Goal: Task Accomplishment & Management: Use online tool/utility

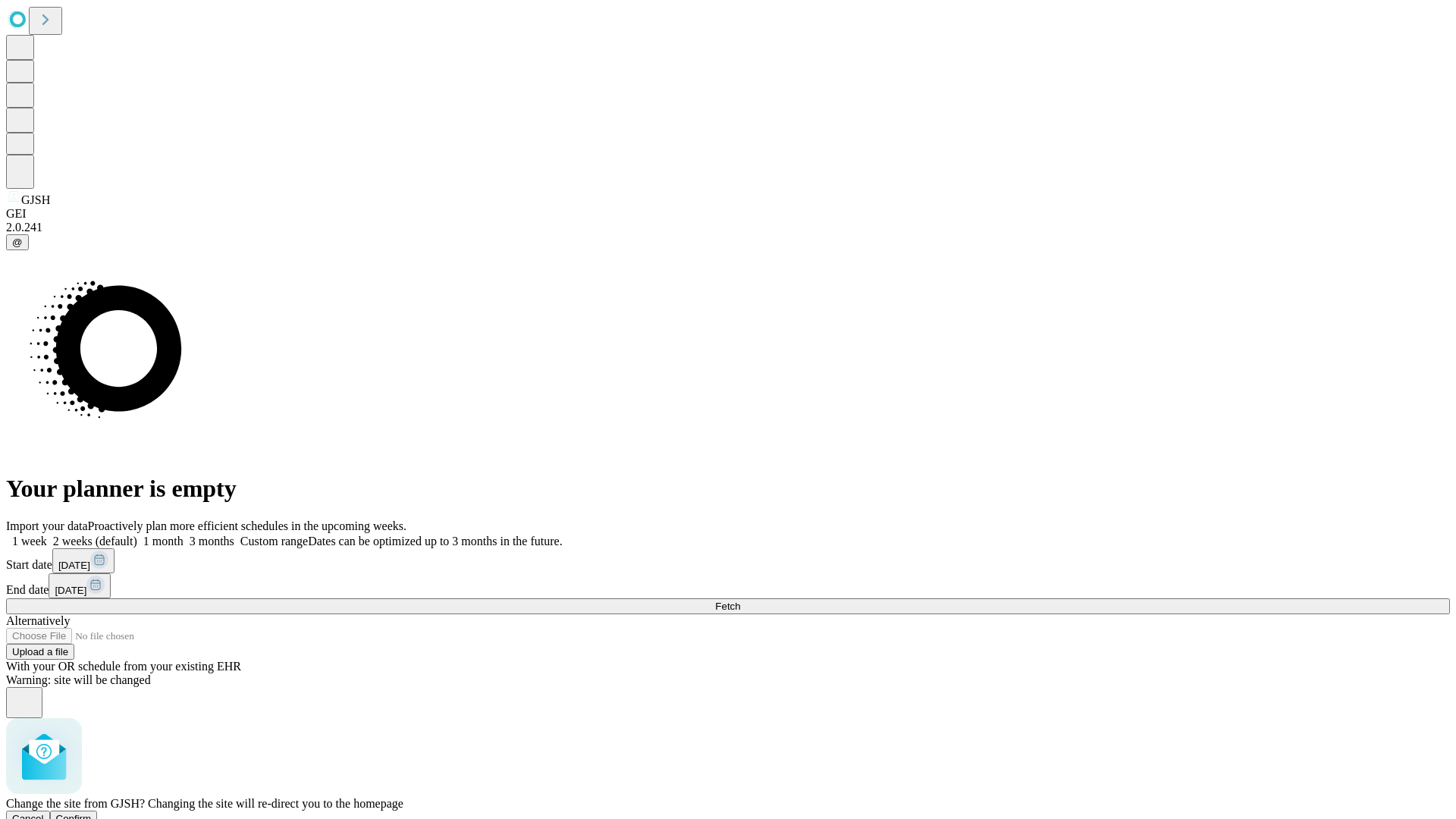
click at [92, 813] on span "Confirm" at bounding box center [73, 818] width 36 height 11
click at [184, 535] on label "1 month" at bounding box center [160, 541] width 46 height 13
click at [740, 601] on span "Fetch" at bounding box center [727, 606] width 25 height 11
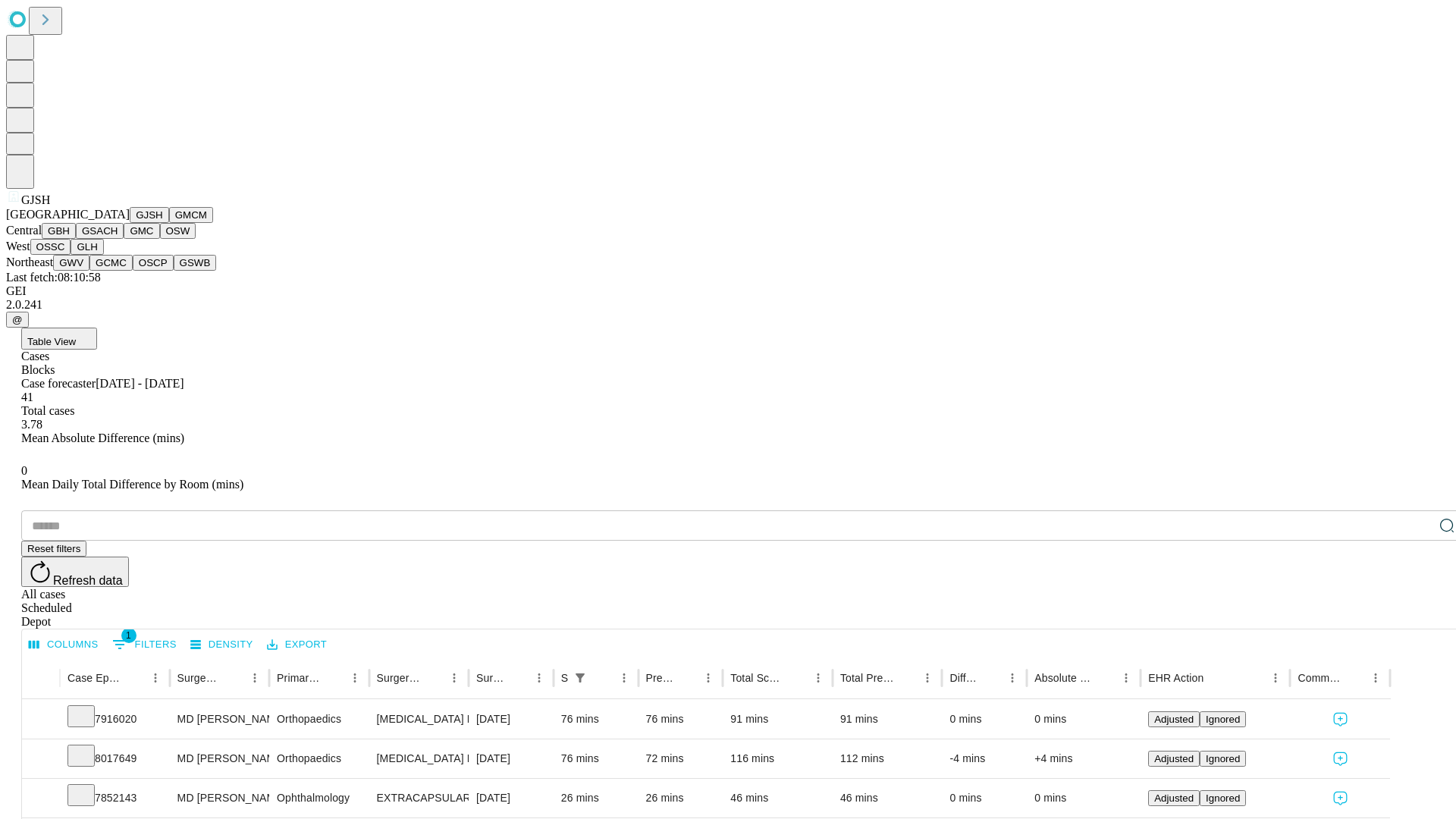
click at [169, 223] on button "GMCM" at bounding box center [191, 215] width 44 height 16
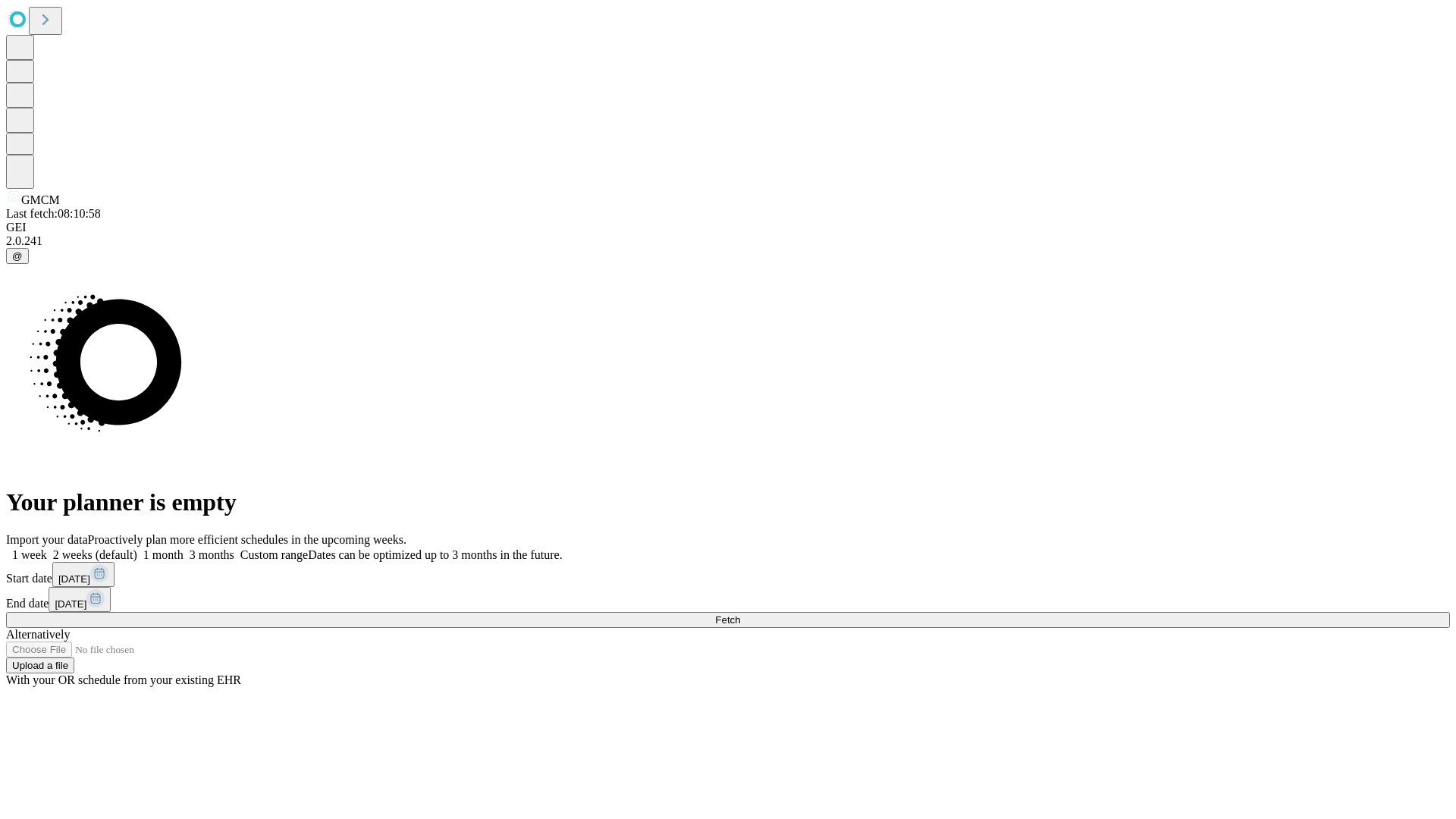
click at [184, 549] on label "1 month" at bounding box center [160, 555] width 46 height 13
click at [740, 615] on span "Fetch" at bounding box center [727, 620] width 25 height 11
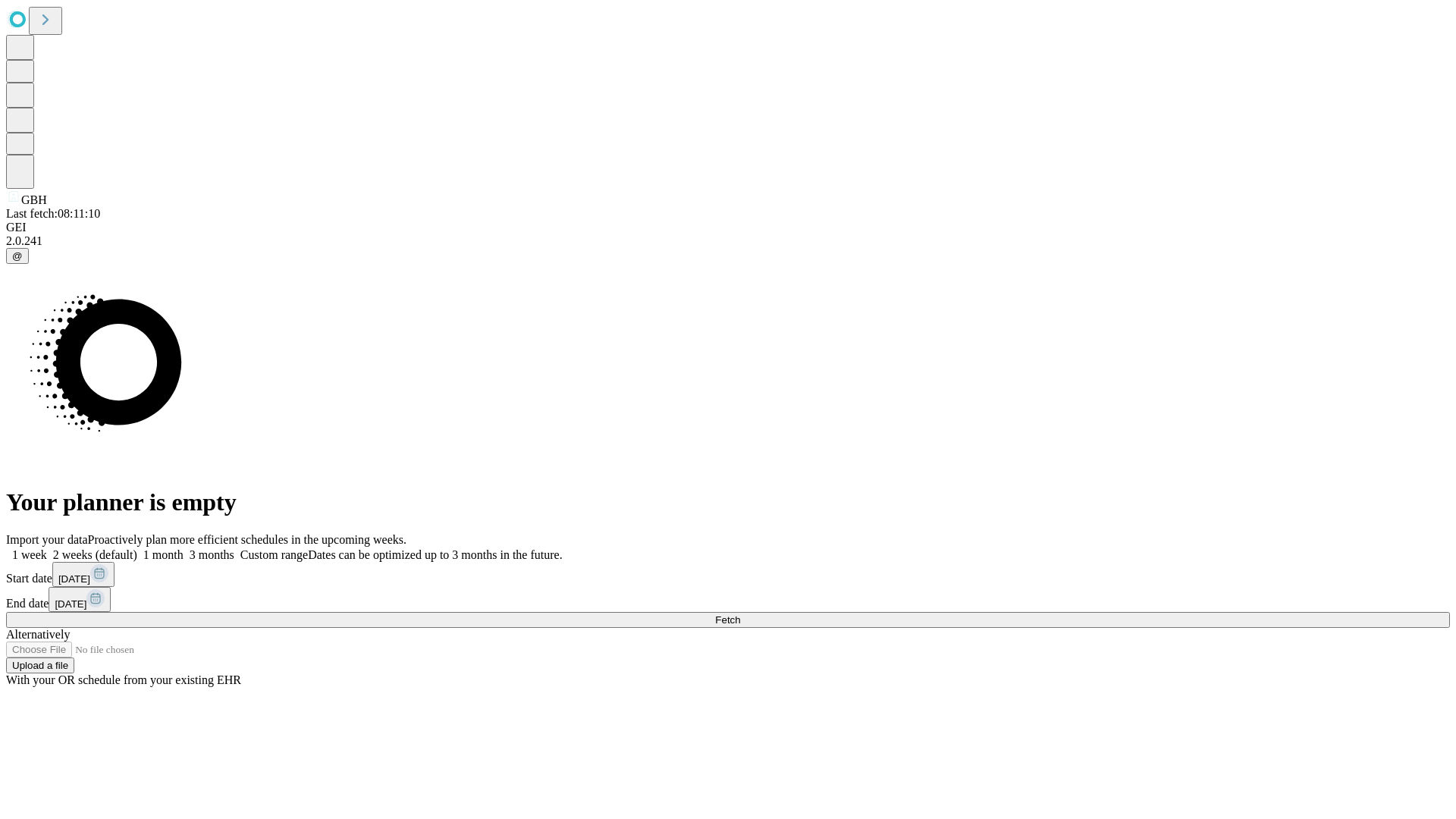
click at [184, 549] on label "1 month" at bounding box center [160, 555] width 46 height 13
click at [740, 615] on span "Fetch" at bounding box center [727, 620] width 25 height 11
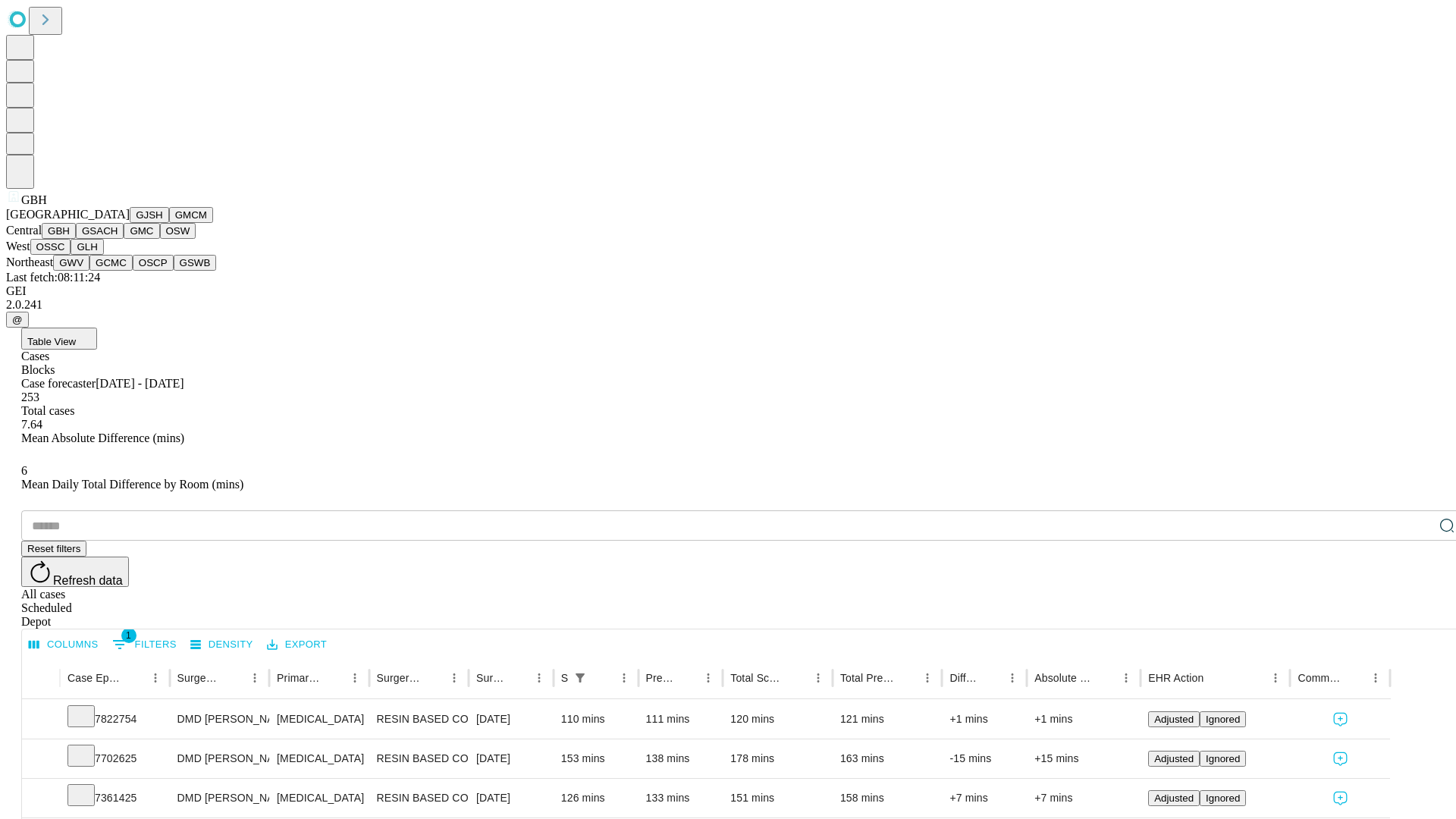
click at [118, 239] on button "GSACH" at bounding box center [99, 231] width 48 height 16
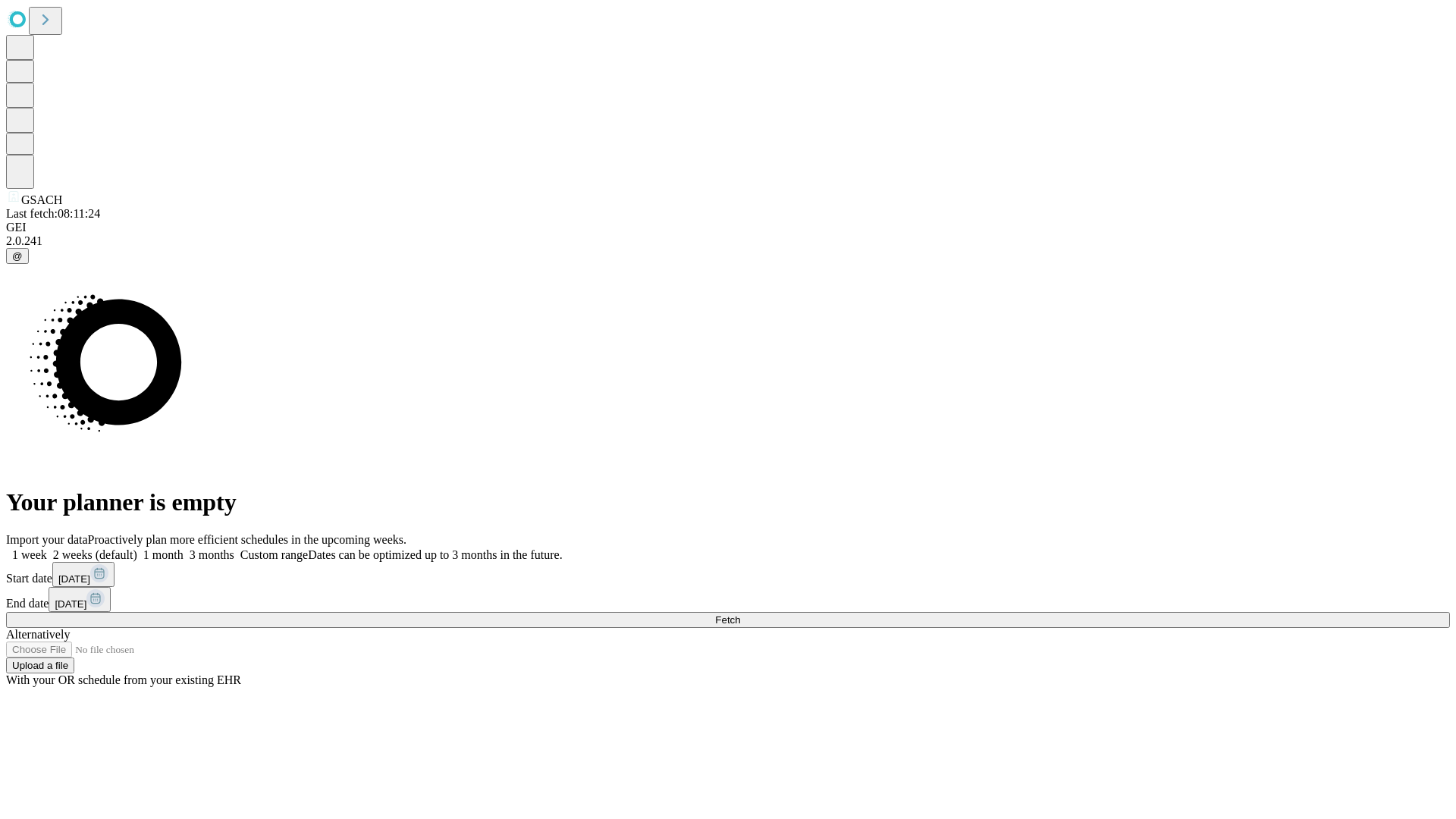
click at [184, 549] on label "1 month" at bounding box center [160, 555] width 46 height 13
click at [740, 615] on span "Fetch" at bounding box center [727, 620] width 25 height 11
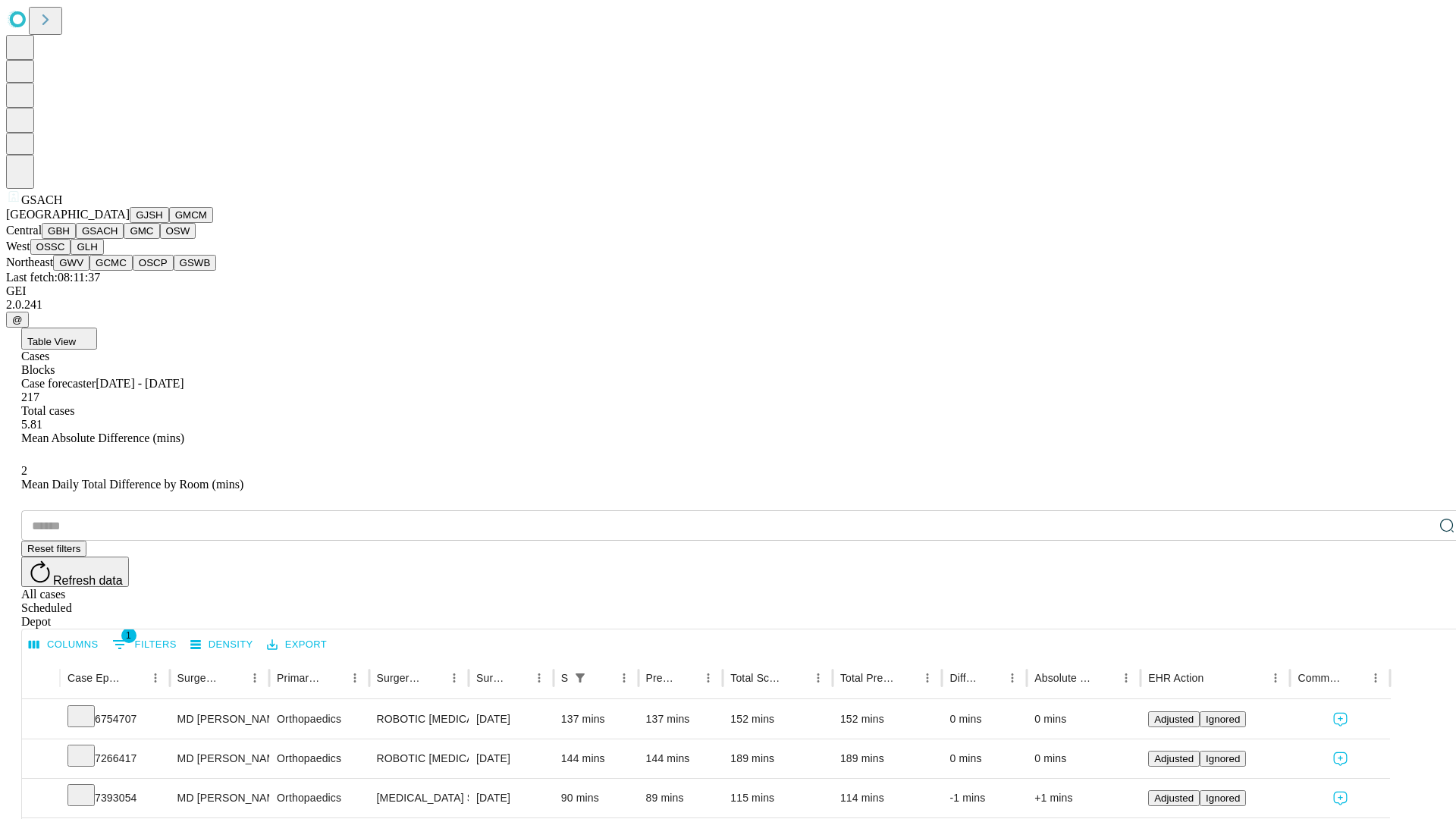
click at [124, 239] on button "GMC" at bounding box center [141, 231] width 36 height 16
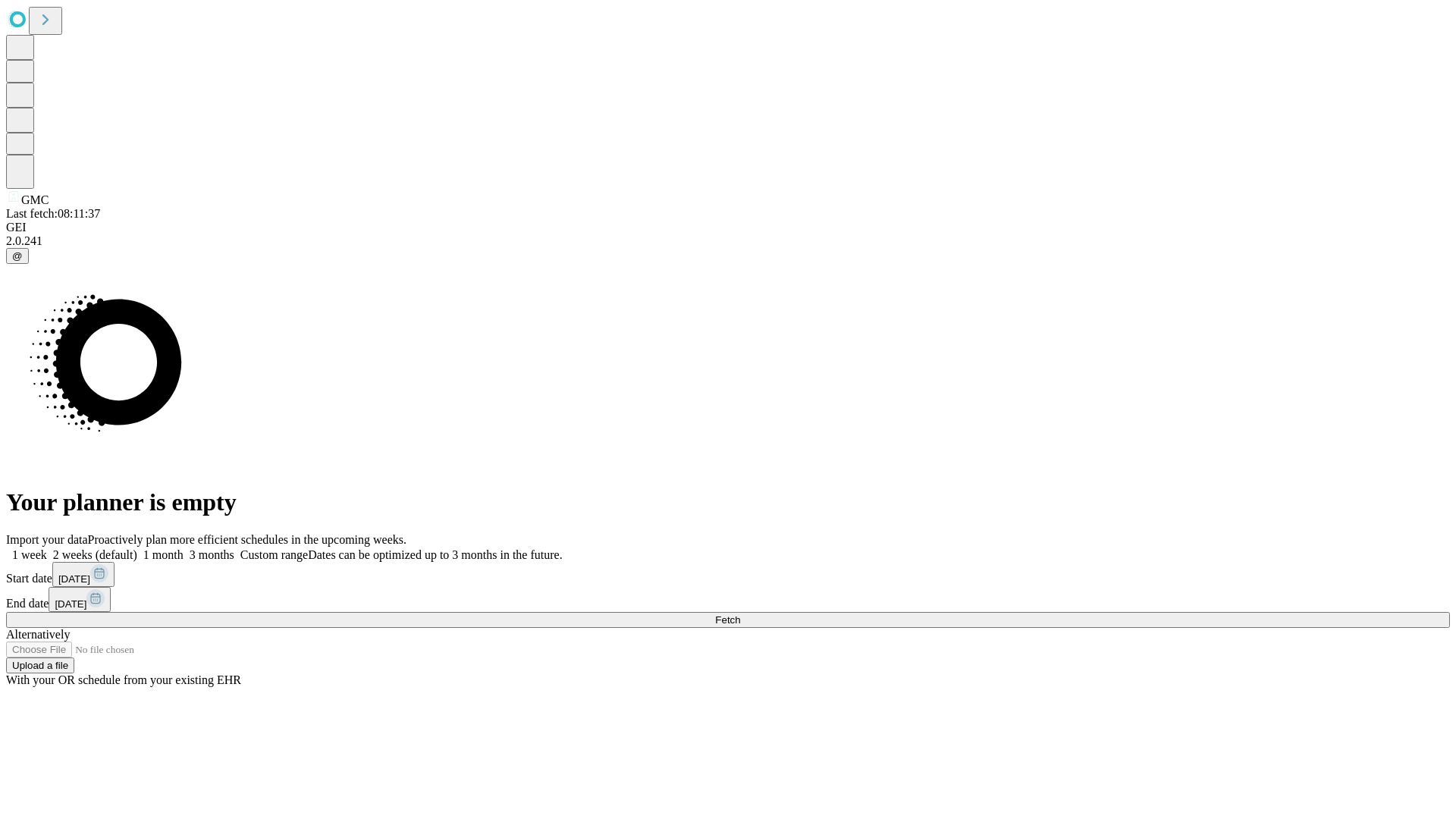
click at [184, 549] on label "1 month" at bounding box center [160, 555] width 46 height 13
click at [740, 615] on span "Fetch" at bounding box center [727, 620] width 25 height 11
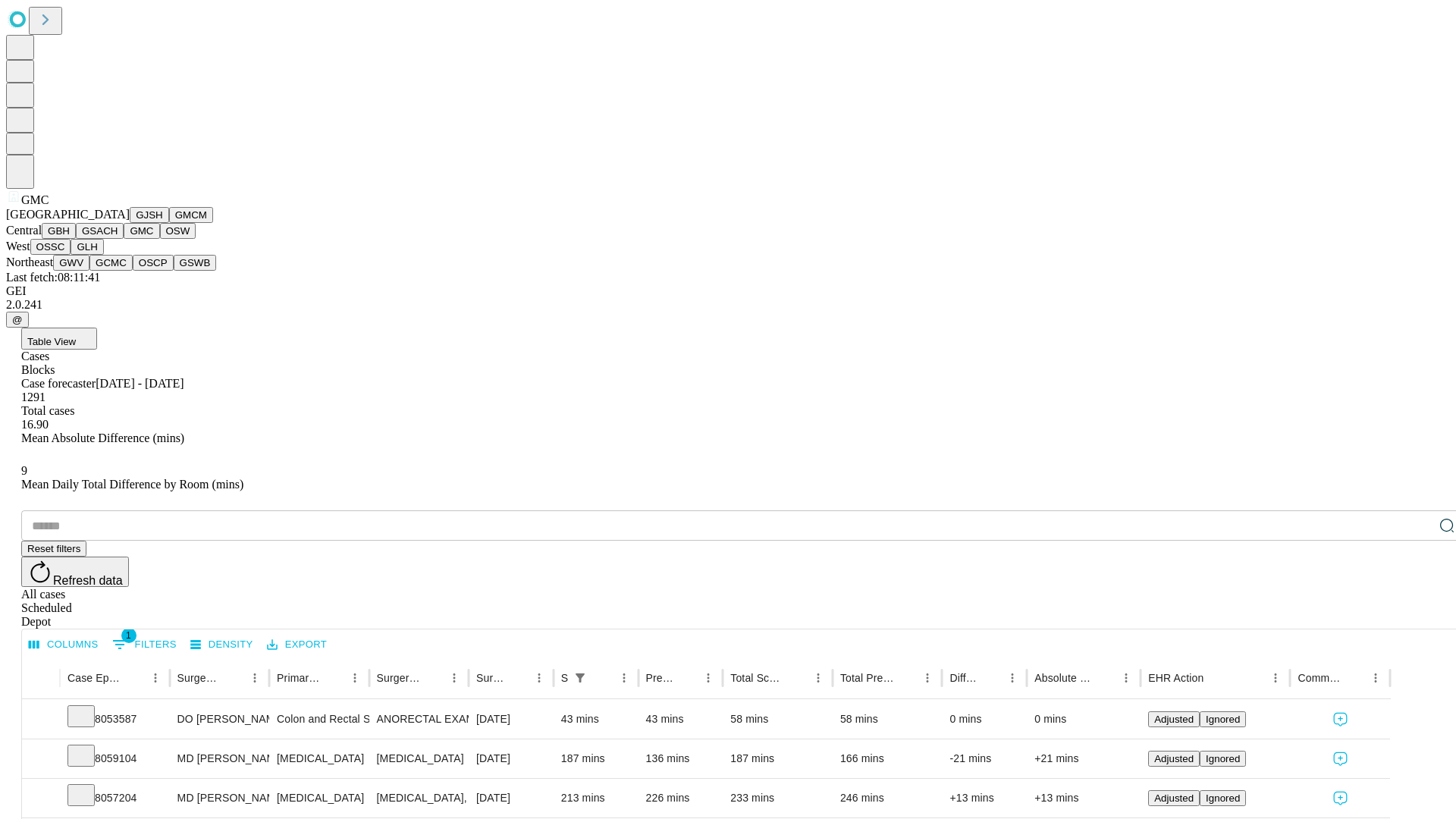
click at [160, 239] on button "OSW" at bounding box center [179, 231] width 37 height 16
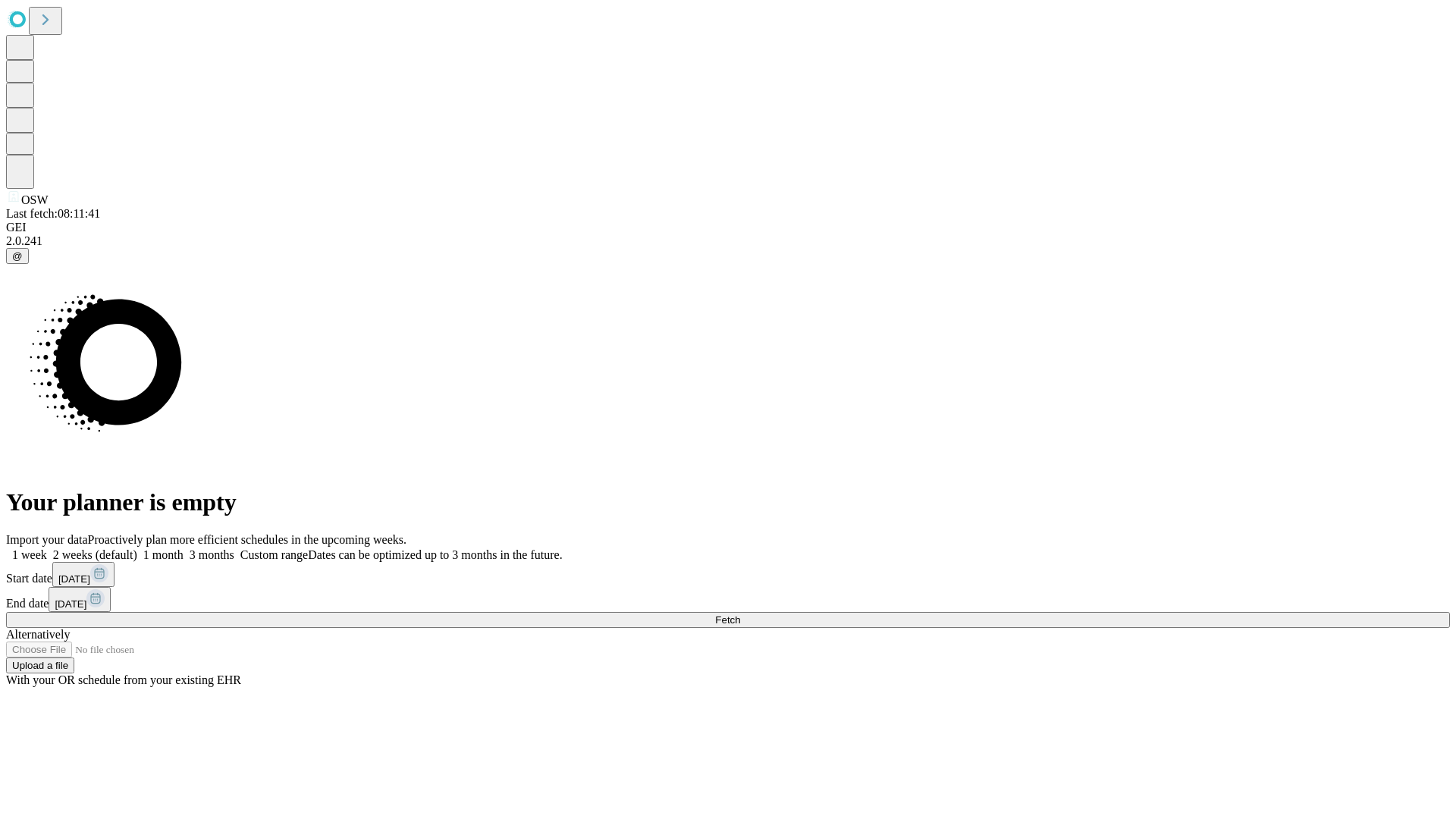
click at [184, 549] on label "1 month" at bounding box center [160, 555] width 46 height 13
click at [740, 615] on span "Fetch" at bounding box center [727, 620] width 25 height 11
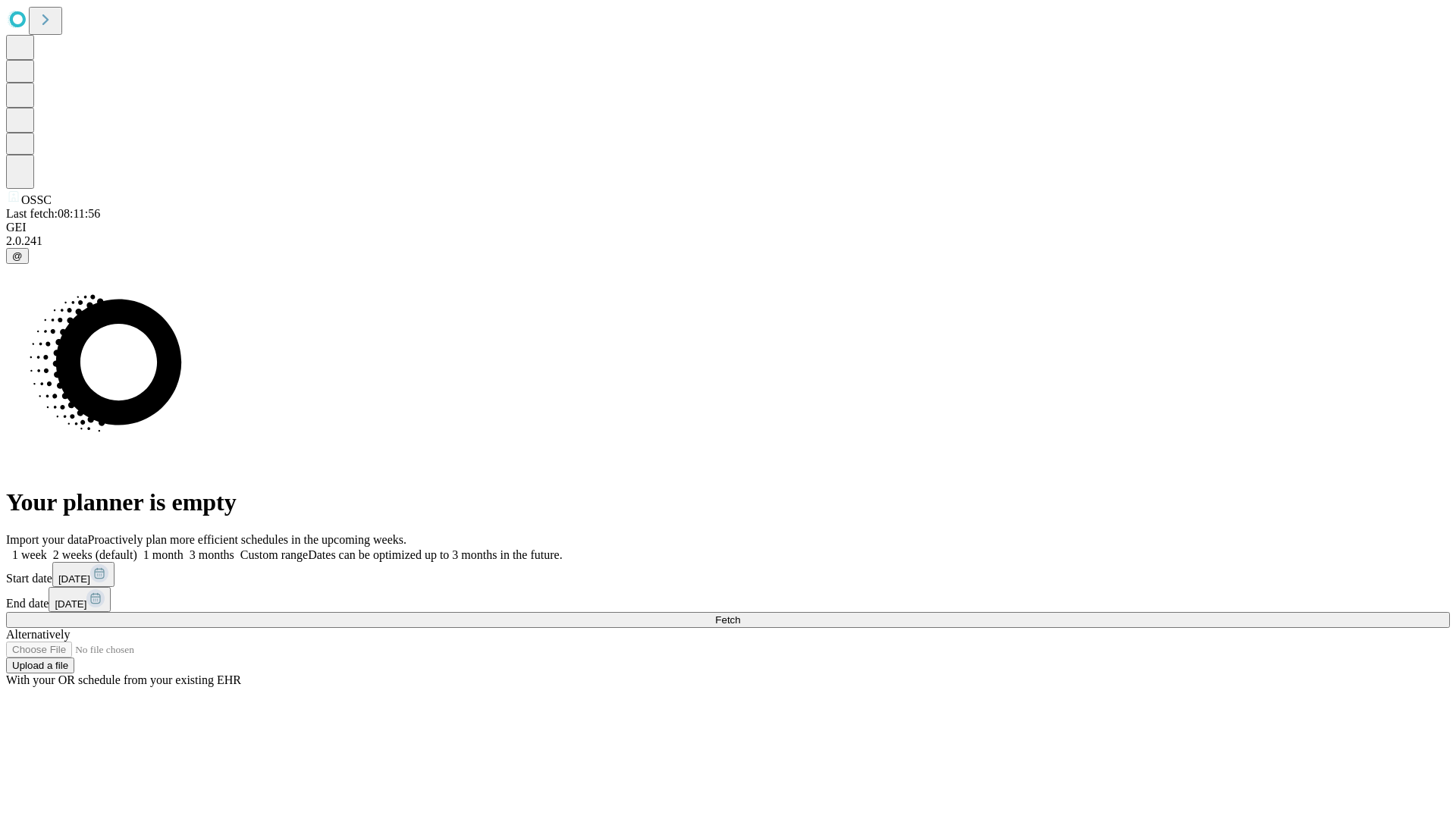
click at [184, 549] on label "1 month" at bounding box center [160, 555] width 46 height 13
click at [740, 615] on span "Fetch" at bounding box center [727, 620] width 25 height 11
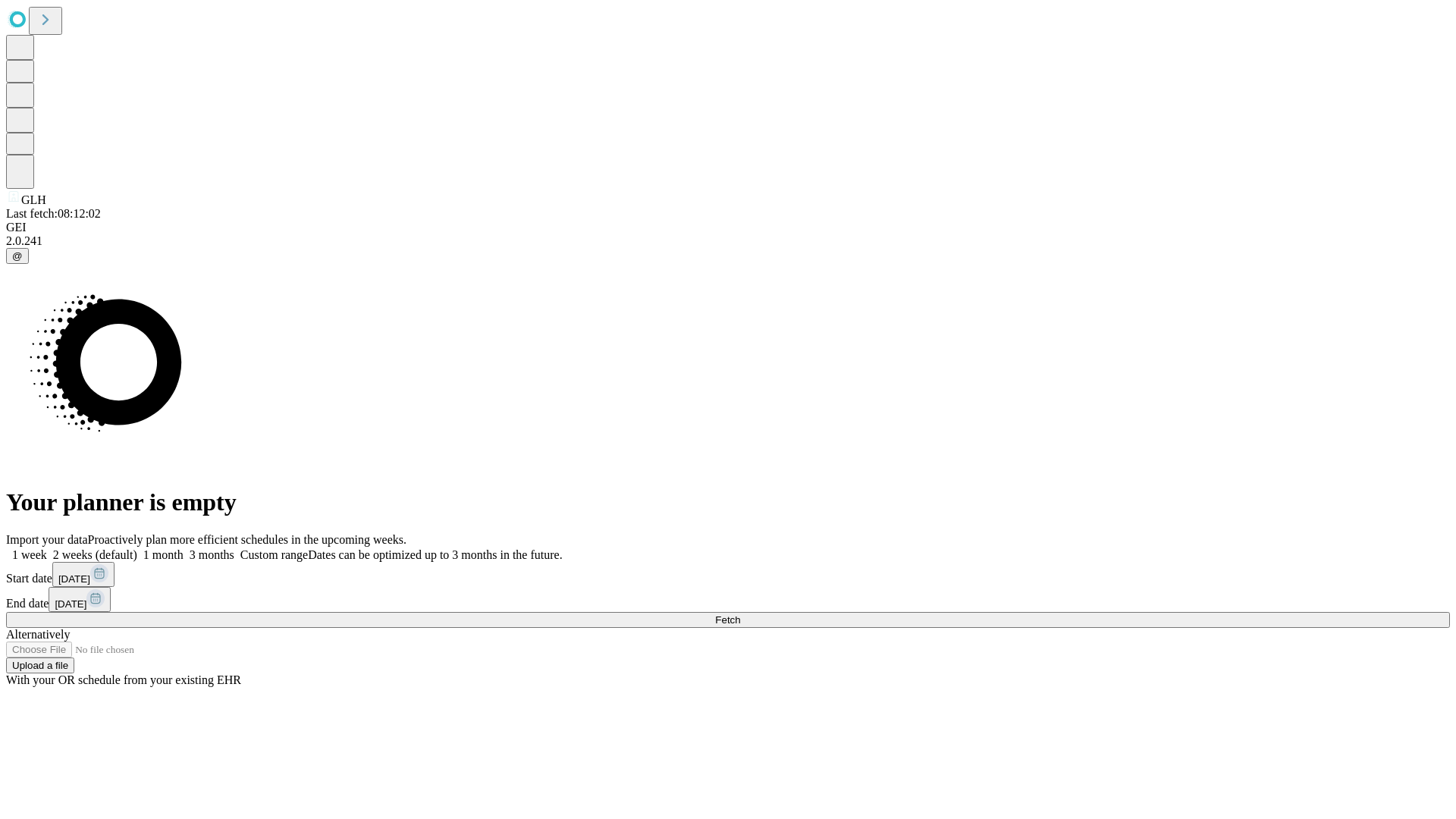
click at [184, 549] on label "1 month" at bounding box center [160, 555] width 46 height 13
click at [740, 615] on span "Fetch" at bounding box center [727, 620] width 25 height 11
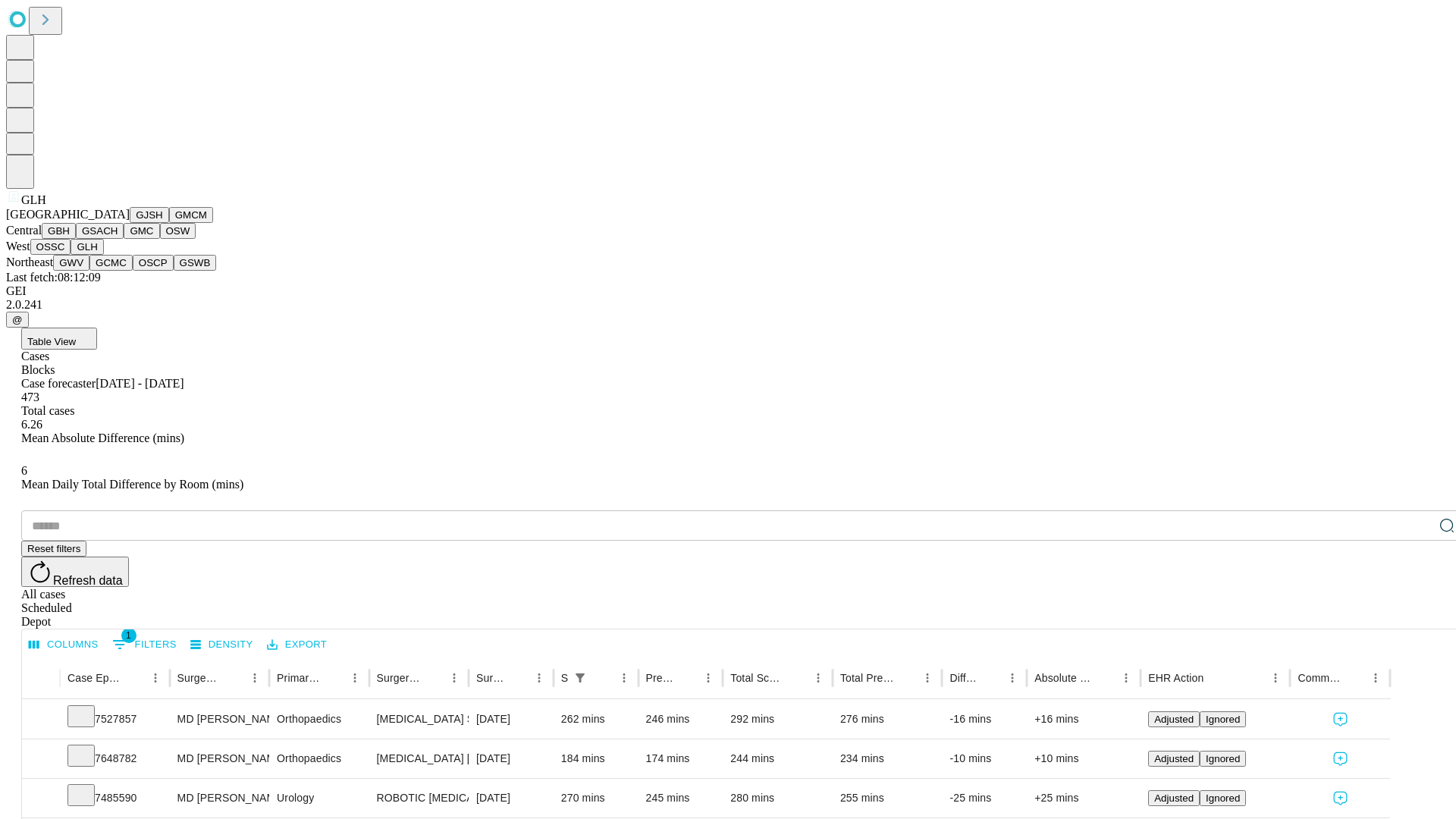
click at [90, 271] on button "GWV" at bounding box center [71, 263] width 37 height 16
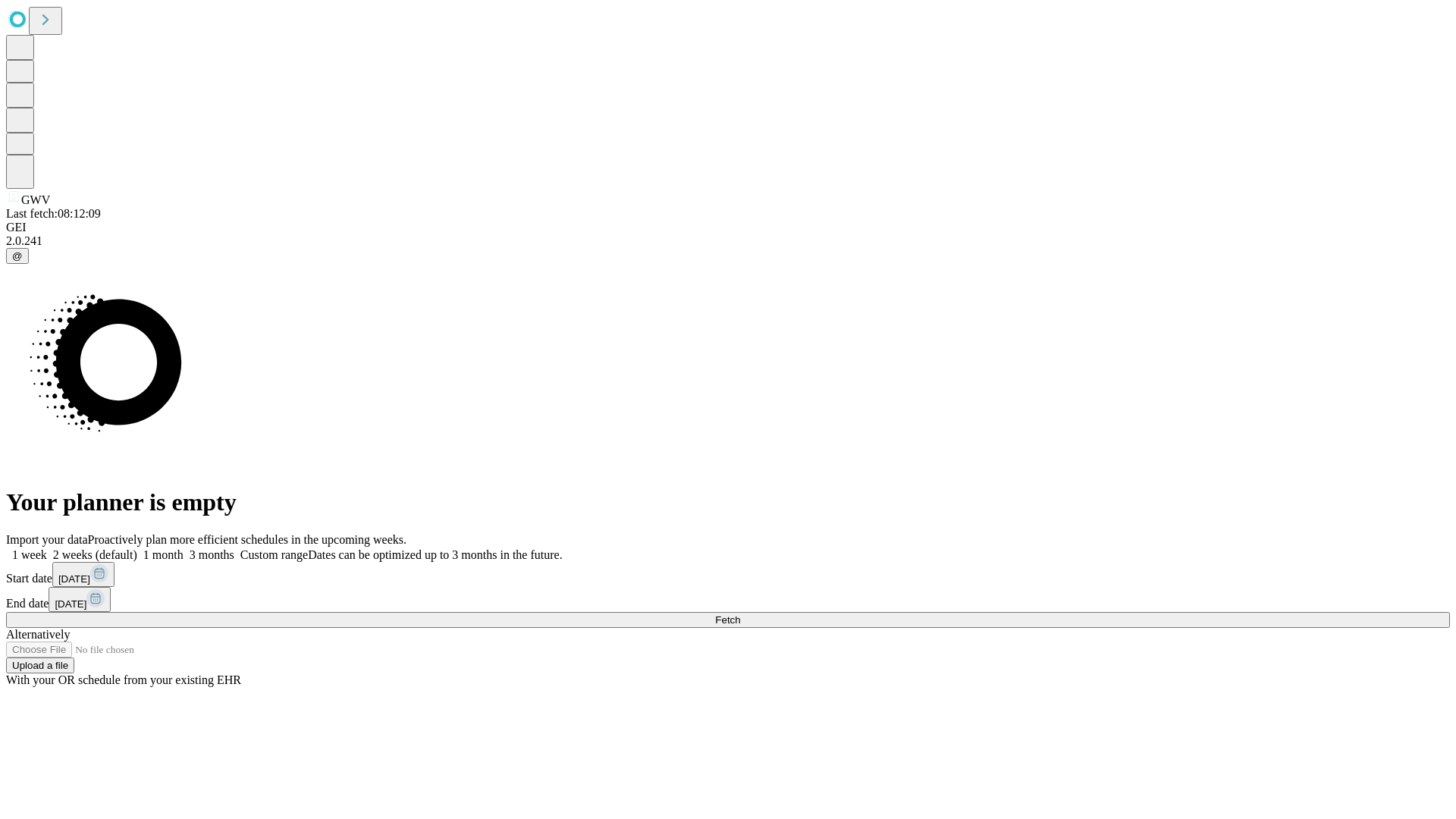
click at [740, 615] on span "Fetch" at bounding box center [727, 620] width 25 height 11
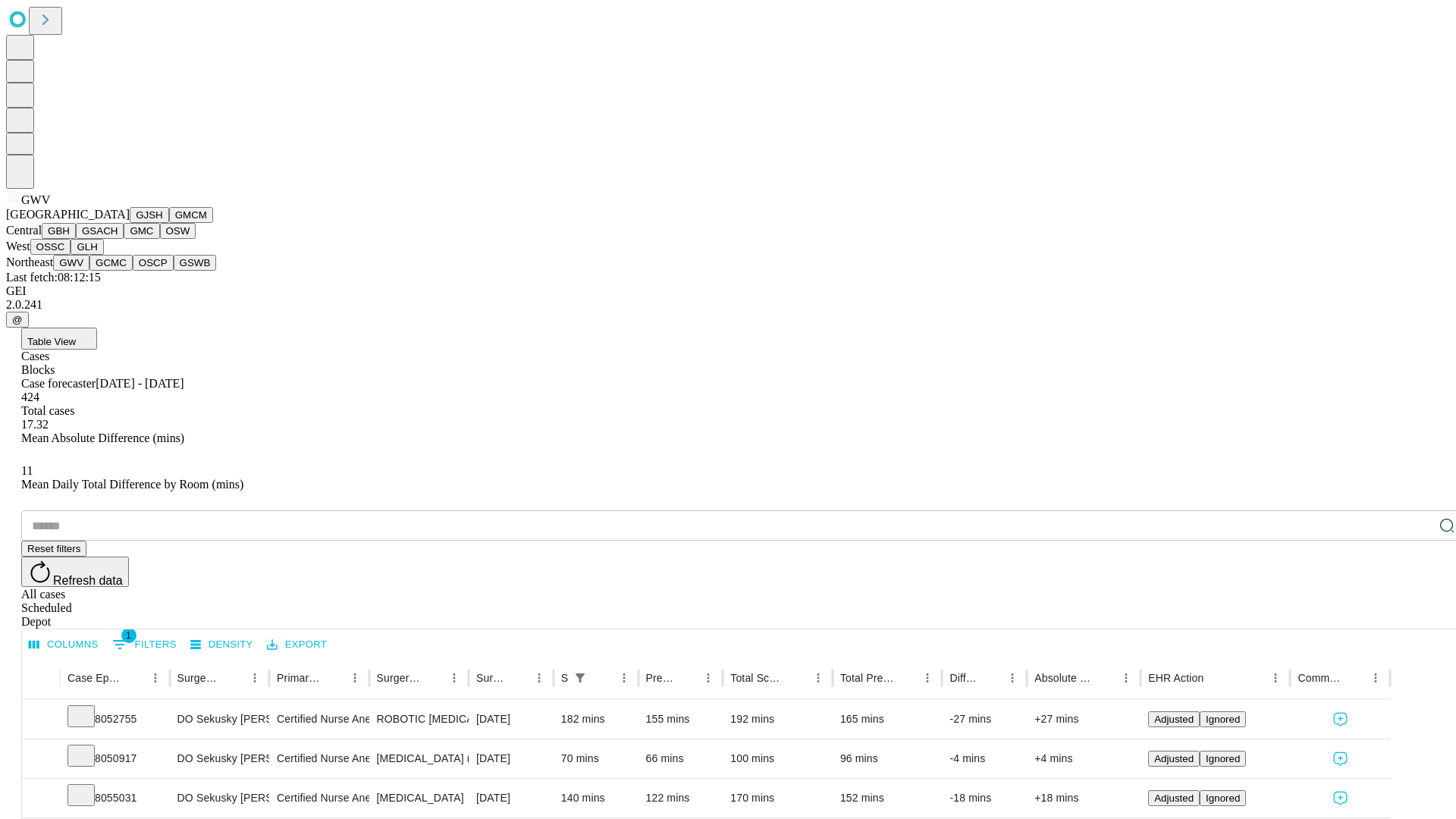
click at [118, 271] on button "GCMC" at bounding box center [112, 263] width 44 height 16
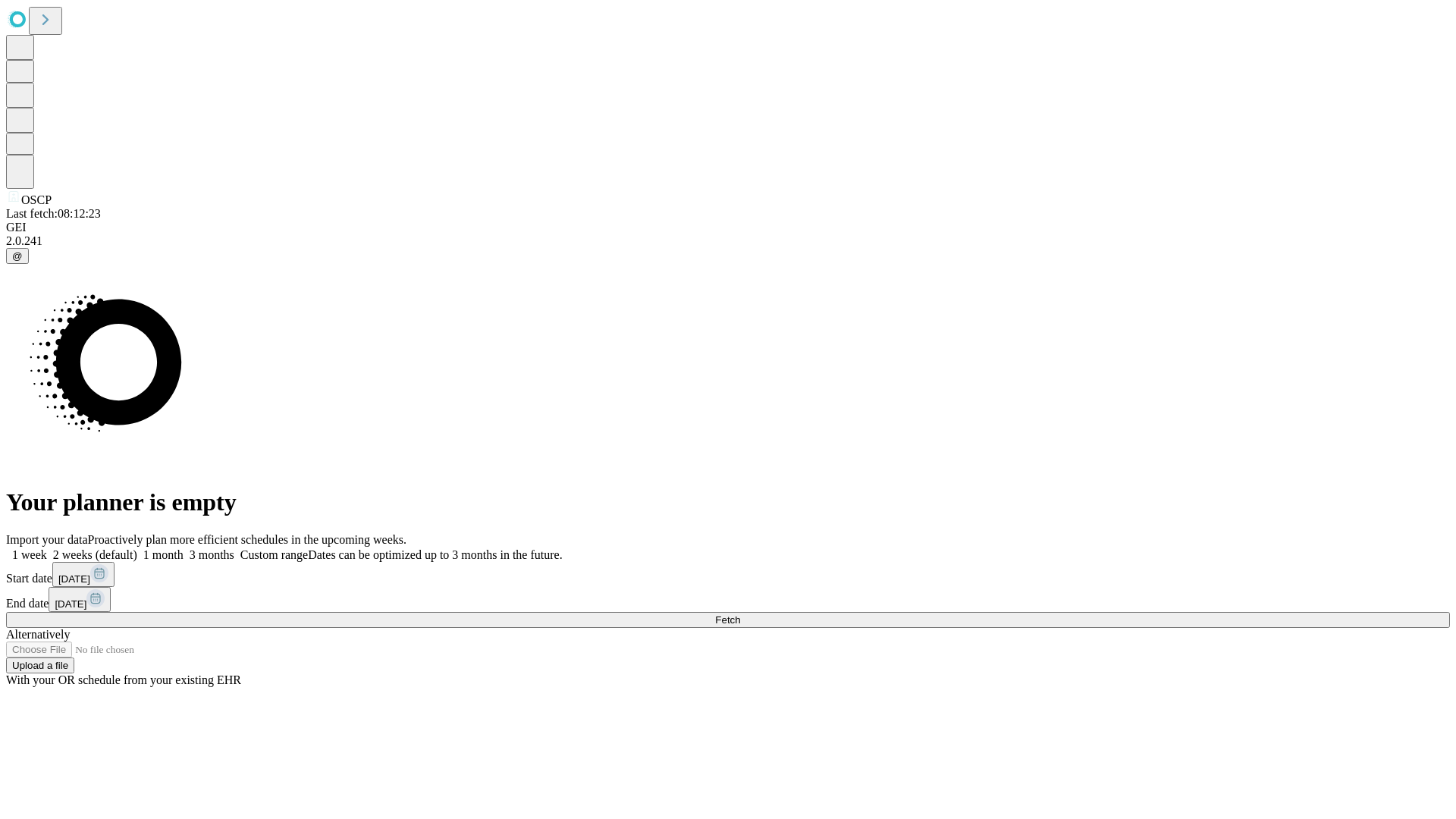
click at [184, 549] on label "1 month" at bounding box center [160, 555] width 46 height 13
click at [740, 615] on span "Fetch" at bounding box center [727, 620] width 25 height 11
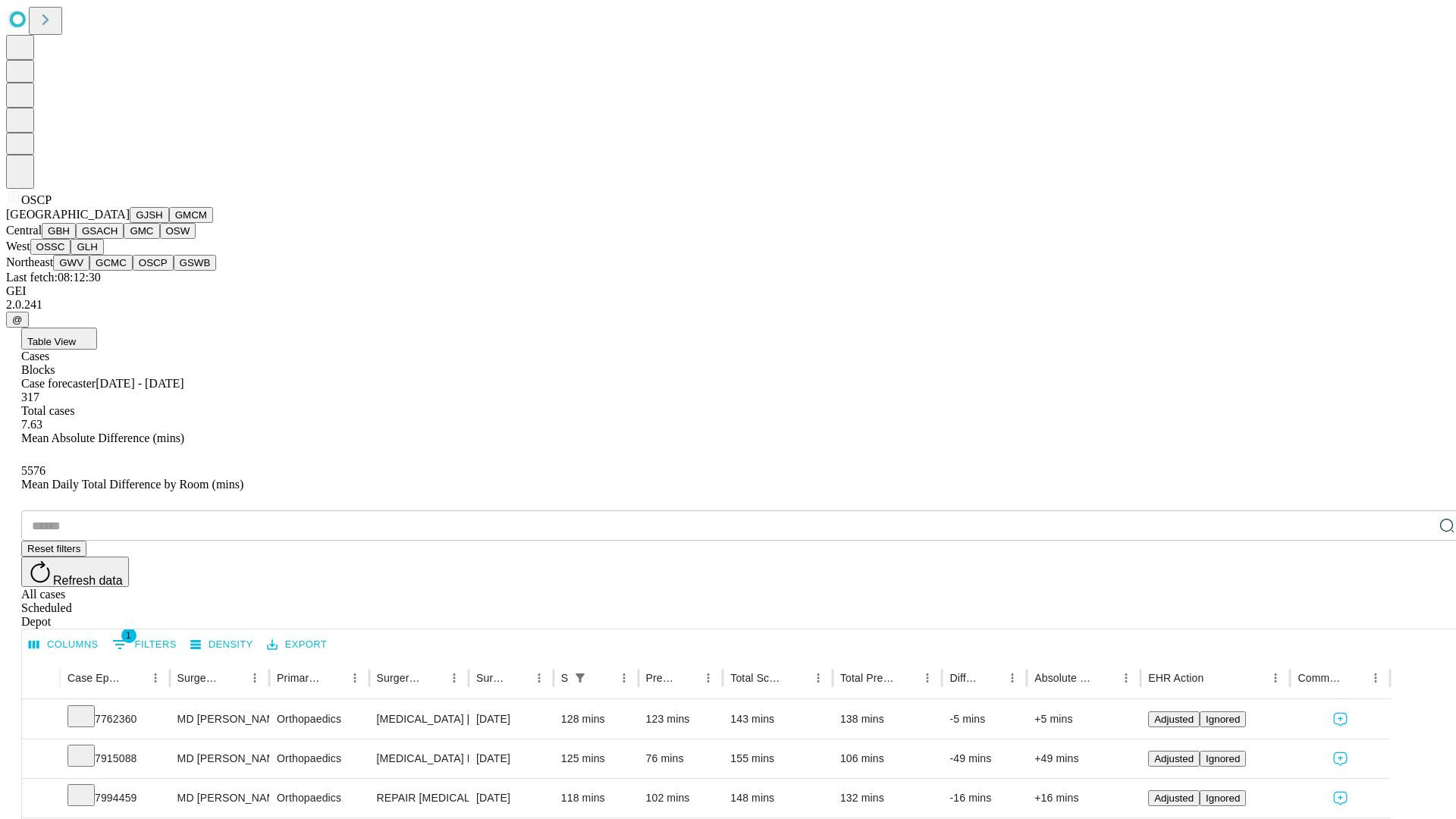
click at [173, 271] on button "GSWB" at bounding box center [195, 263] width 44 height 16
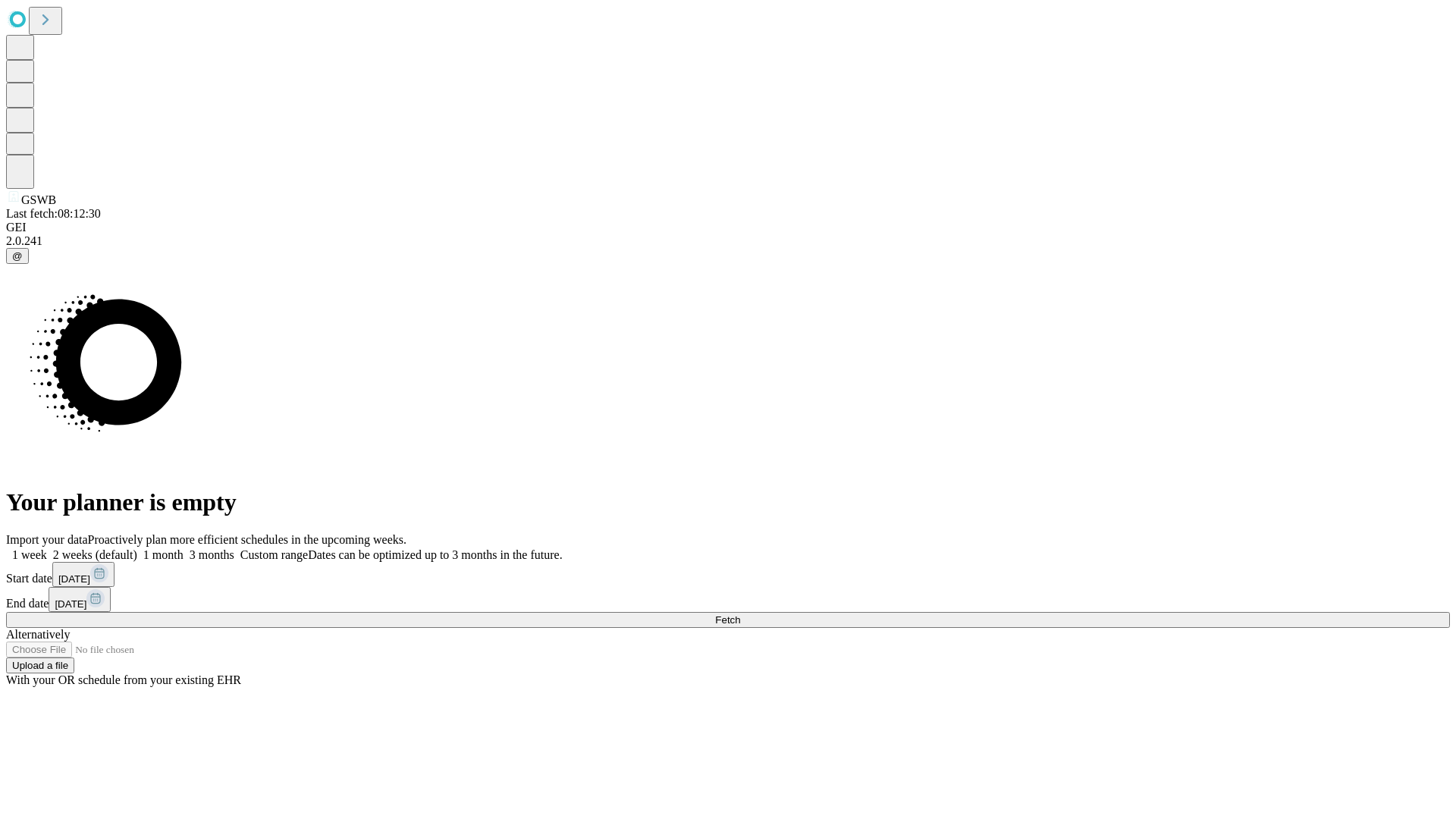
click at [184, 549] on label "1 month" at bounding box center [160, 555] width 46 height 13
click at [740, 615] on span "Fetch" at bounding box center [727, 620] width 25 height 11
